Goal: Check status: Check status

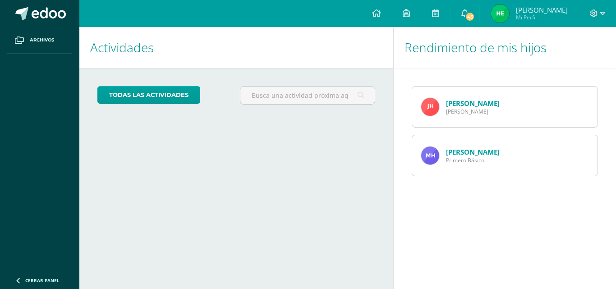
click at [455, 151] on link "[PERSON_NAME]" at bounding box center [473, 151] width 54 height 9
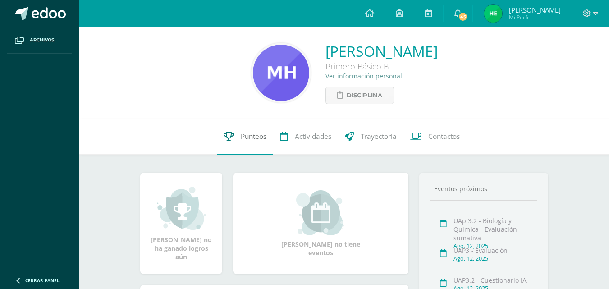
click at [253, 146] on link "Punteos" at bounding box center [245, 137] width 56 height 36
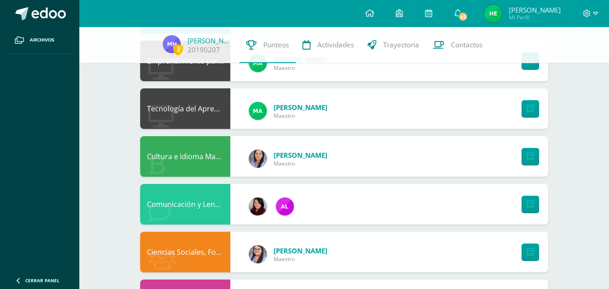
scroll to position [385, 0]
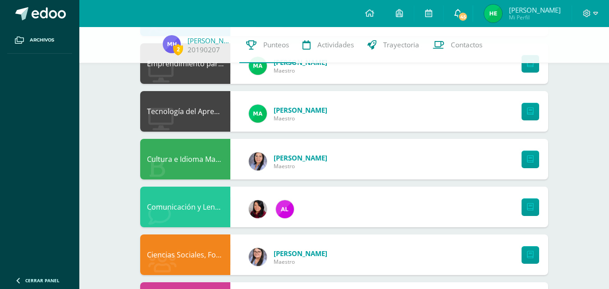
click at [464, 17] on link "45" at bounding box center [458, 13] width 29 height 27
